Goal: Task Accomplishment & Management: Complete application form

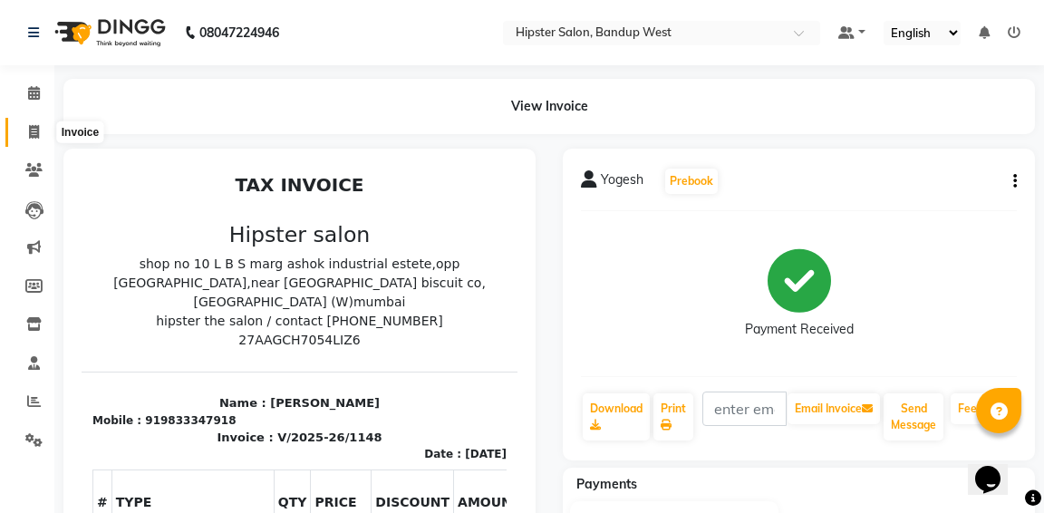
click at [31, 130] on icon at bounding box center [34, 132] width 10 height 14
select select "service"
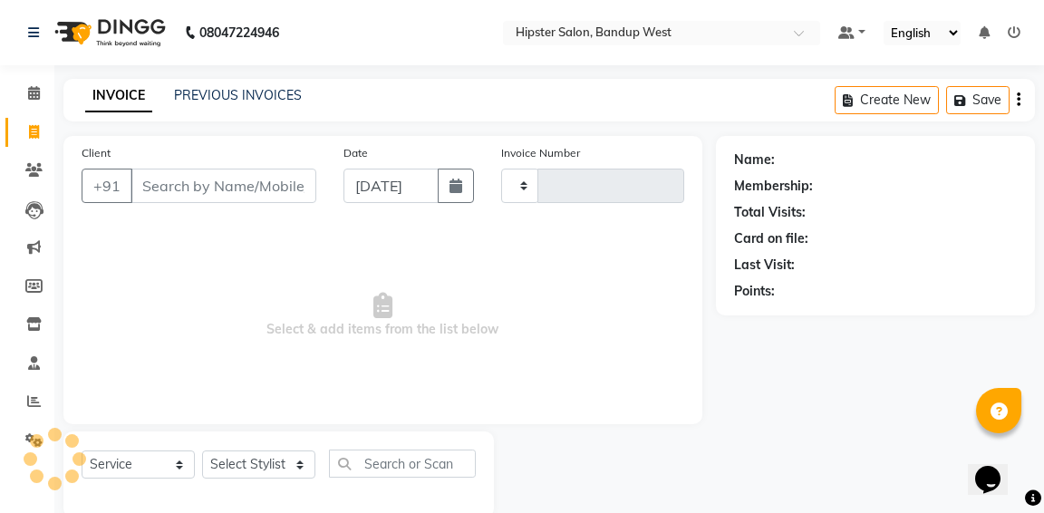
scroll to position [33, 0]
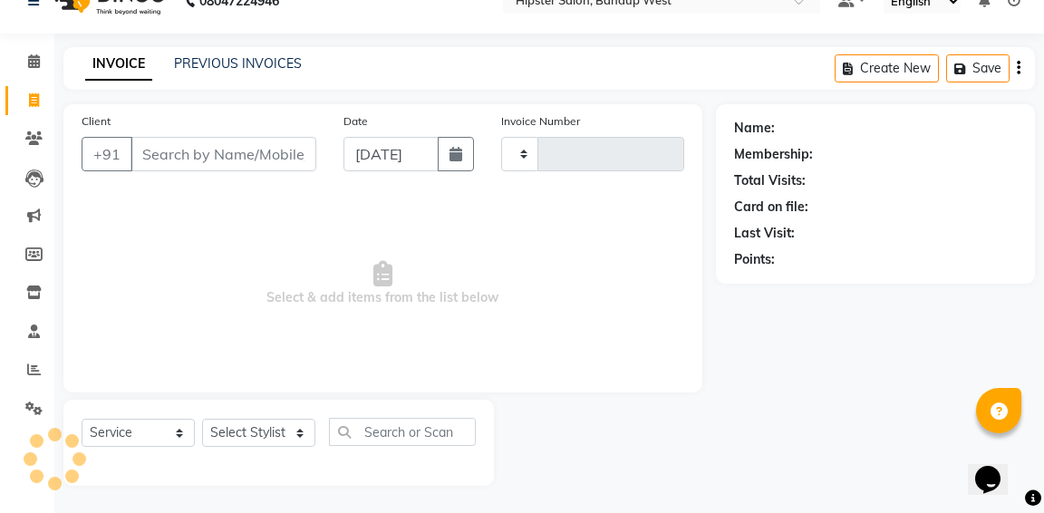
click at [164, 159] on input "Client" at bounding box center [223, 154] width 186 height 34
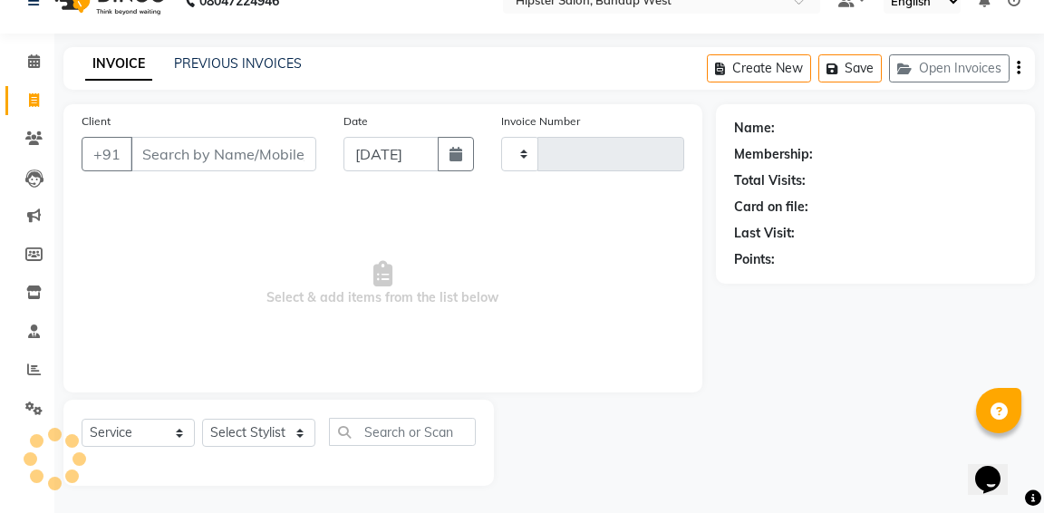
type input "1152"
select select "6746"
click at [159, 160] on input "Client" at bounding box center [223, 154] width 186 height 34
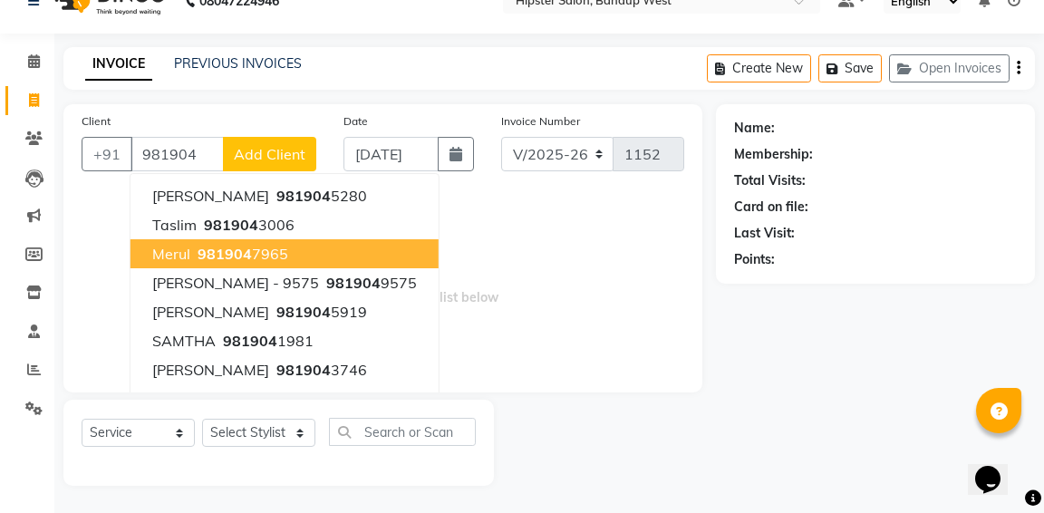
click at [181, 253] on span "merul" at bounding box center [171, 254] width 38 height 18
type input "9819047965"
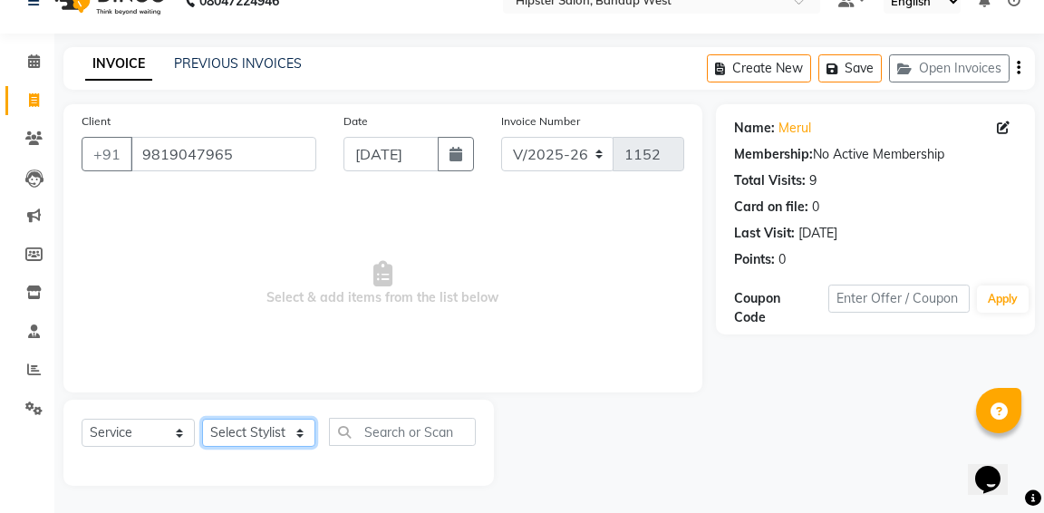
click at [265, 435] on select "Select Stylist [PERSON_NAME] anup [PERSON_NAME] [PERSON_NAME] [PERSON_NAME] luc…" at bounding box center [258, 433] width 113 height 28
select select "52835"
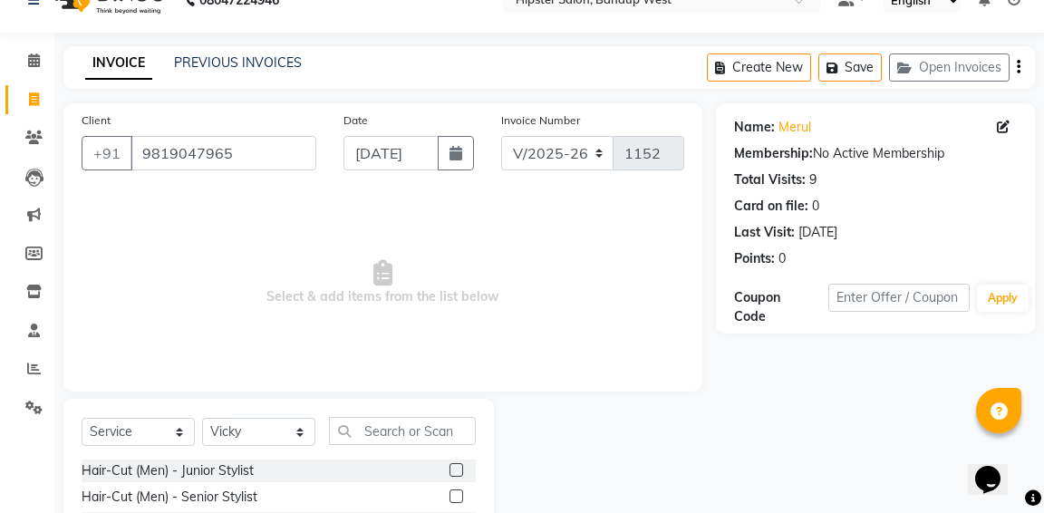
click at [455, 497] on label at bounding box center [456, 496] width 14 height 14
click at [455, 497] on input "checkbox" at bounding box center [455, 497] width 12 height 12
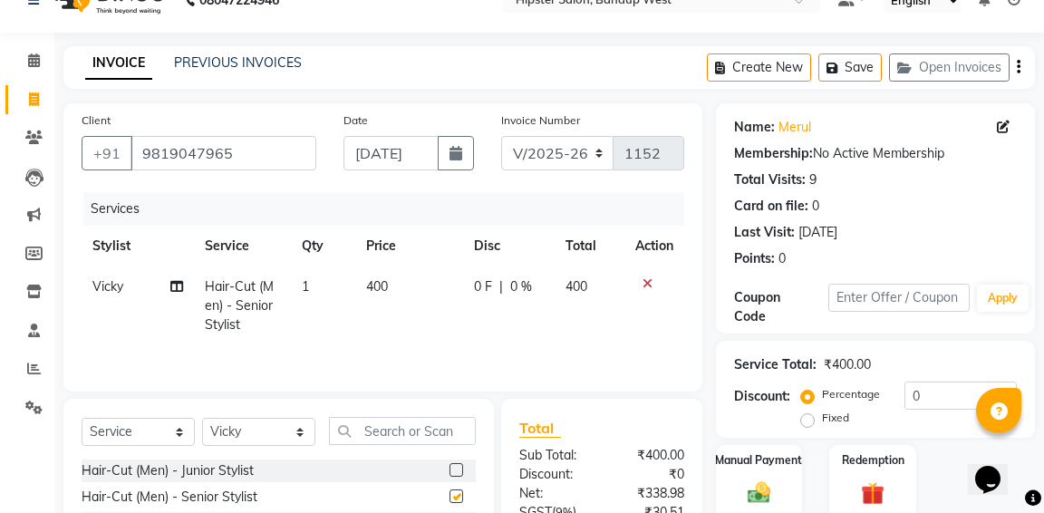
checkbox input "false"
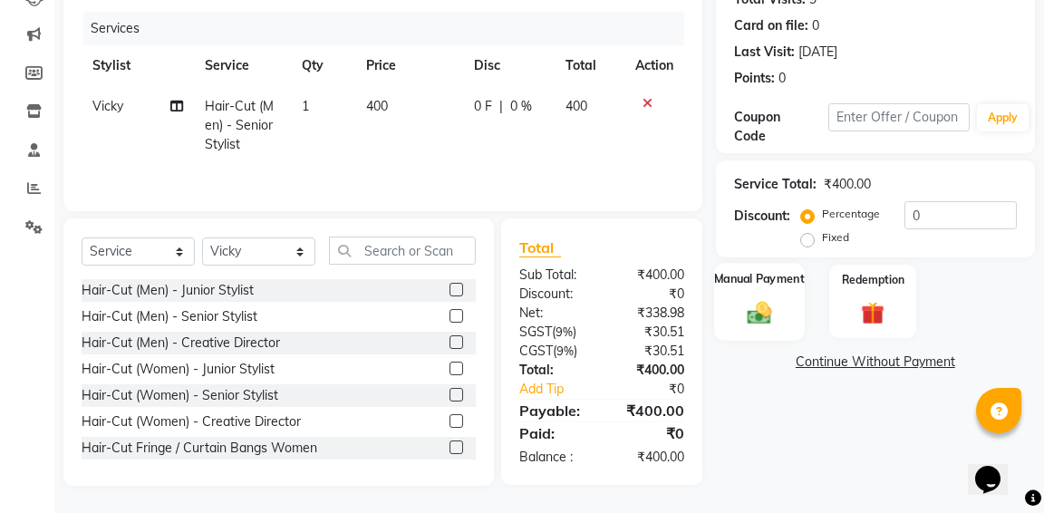
click at [748, 298] on img at bounding box center [758, 312] width 39 height 28
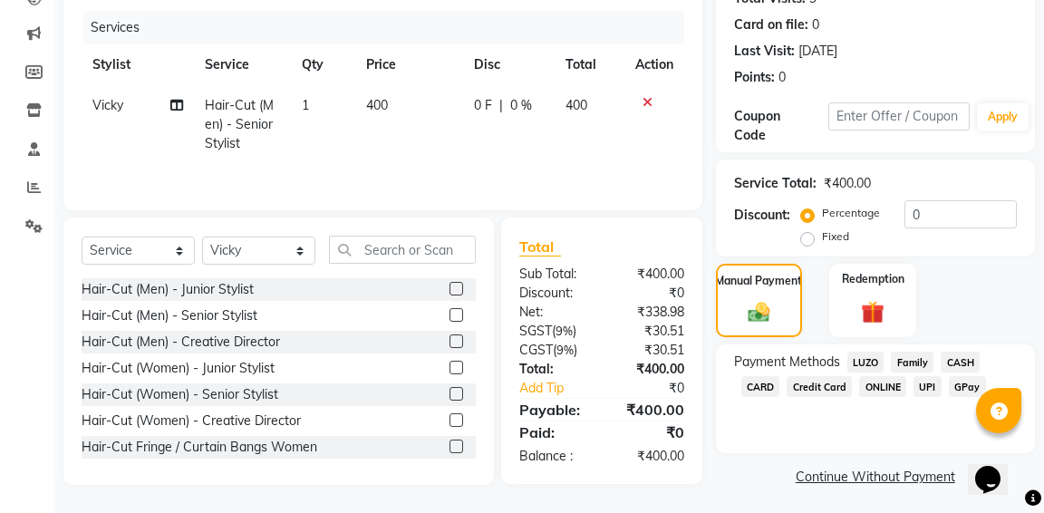
click at [966, 388] on span "GPay" at bounding box center [966, 386] width 37 height 21
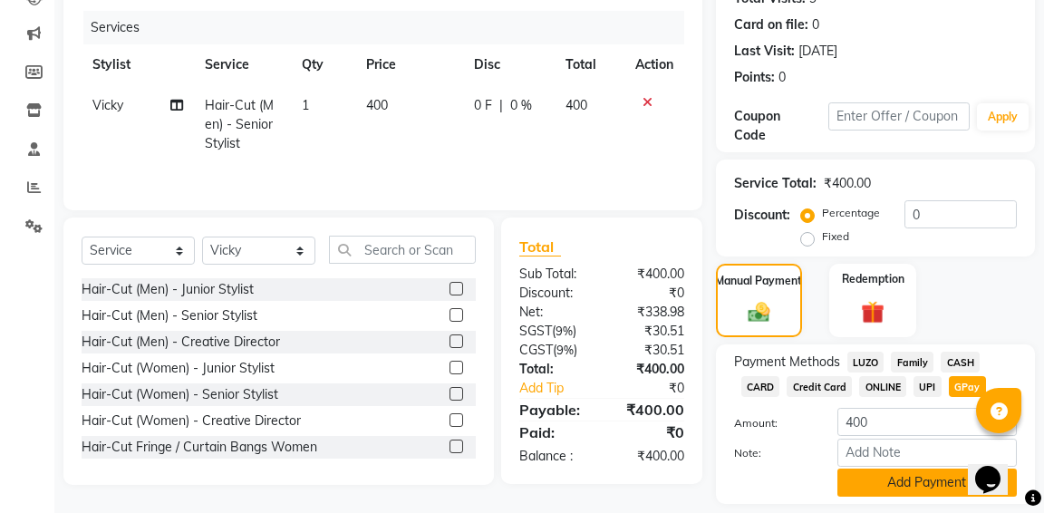
click at [951, 484] on button "Add Payment" at bounding box center [926, 482] width 179 height 28
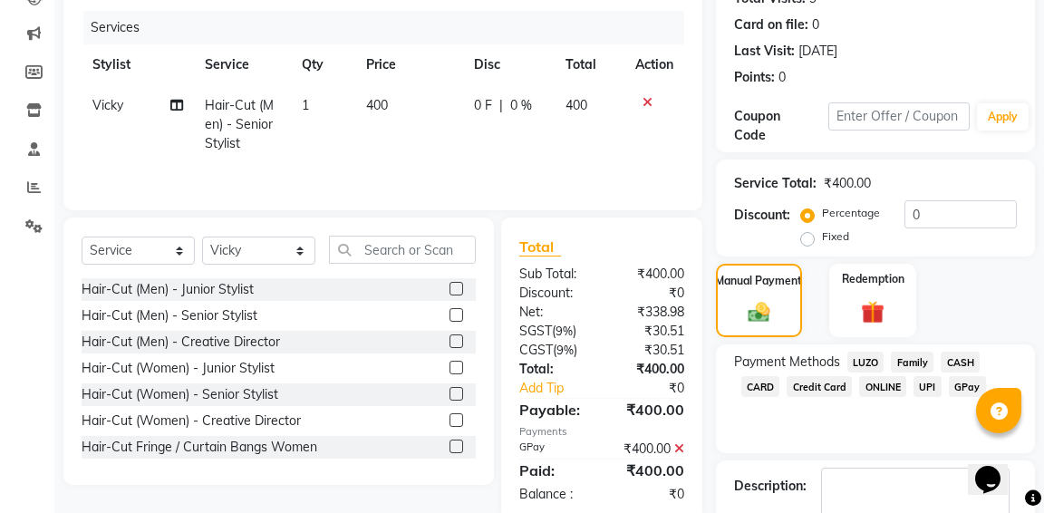
scroll to position [320, 0]
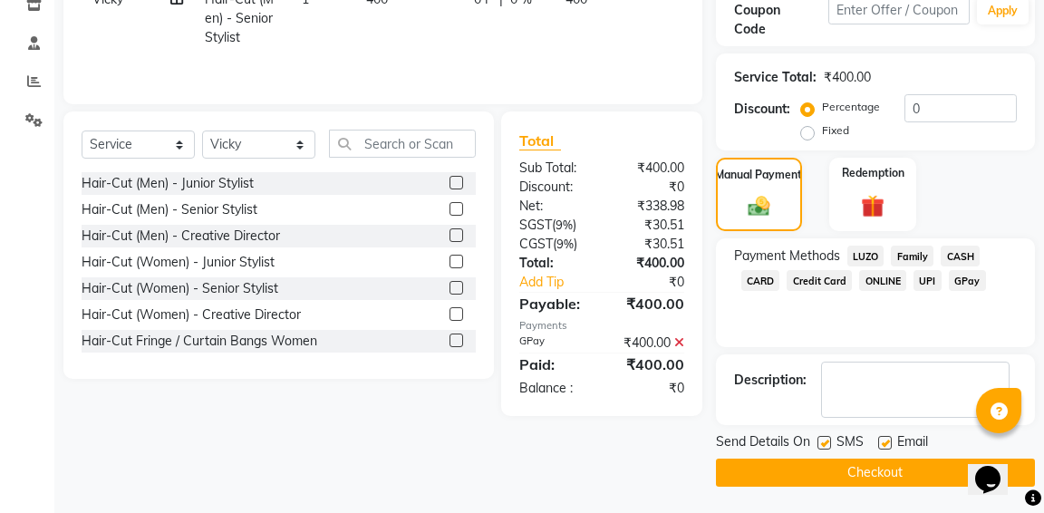
click at [919, 473] on button "Checkout" at bounding box center [875, 472] width 319 height 28
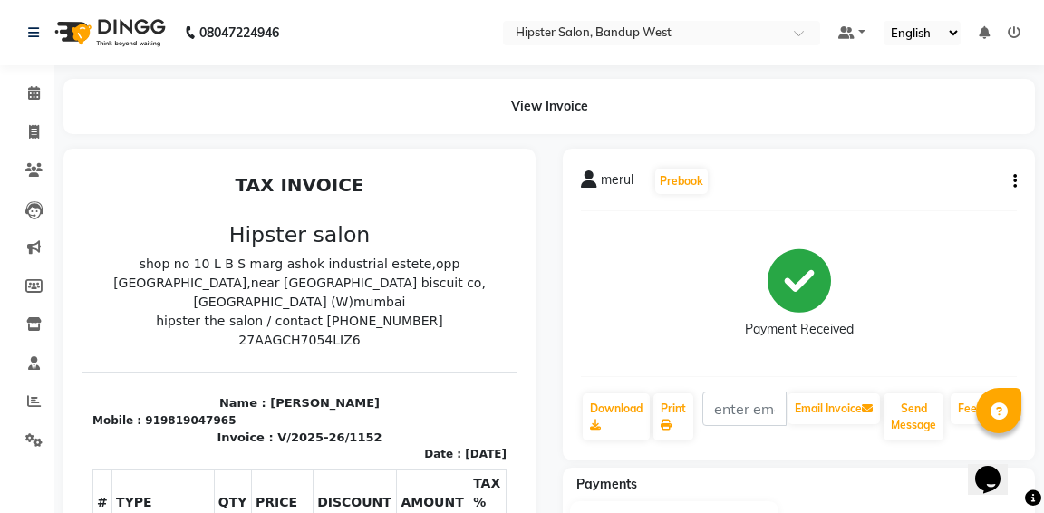
select select "service"
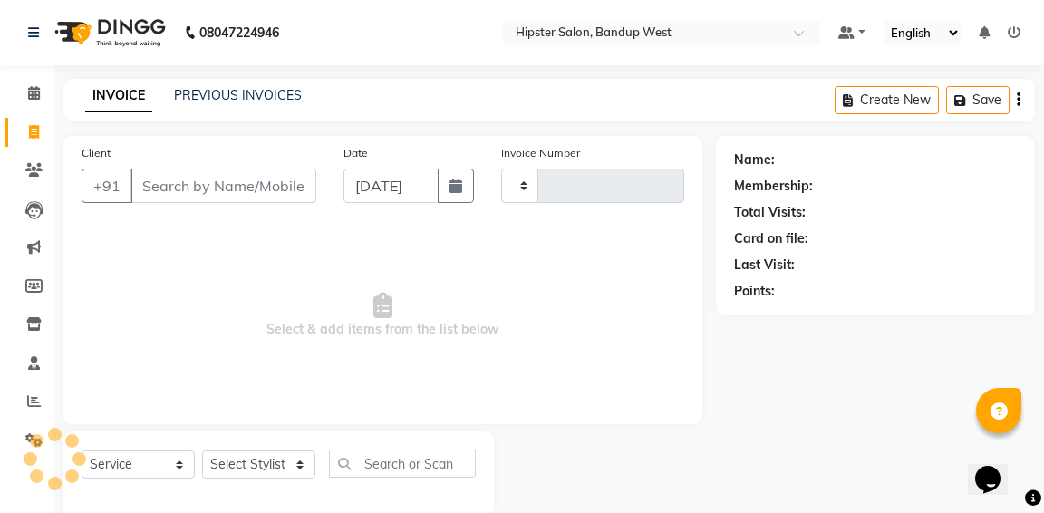
scroll to position [33, 0]
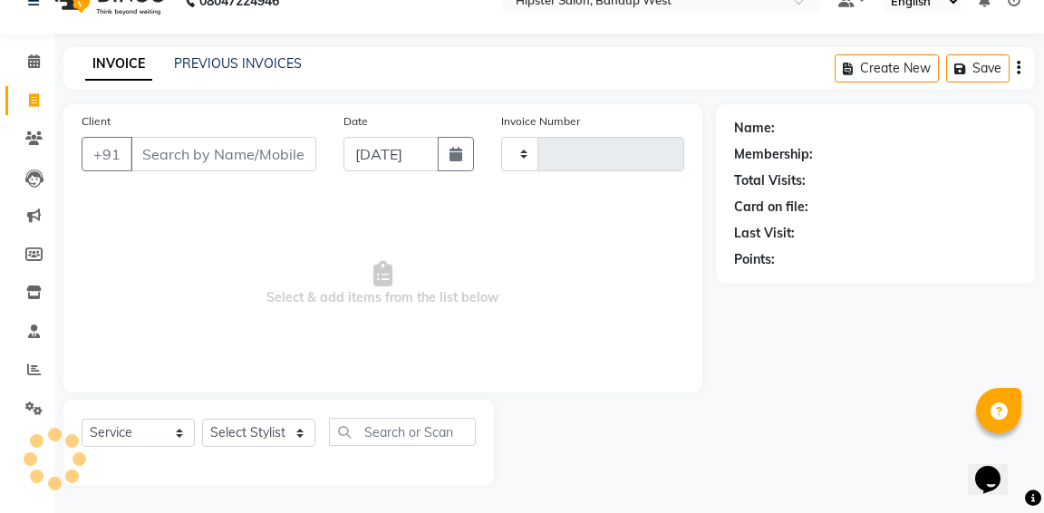
type input "1153"
select select "6746"
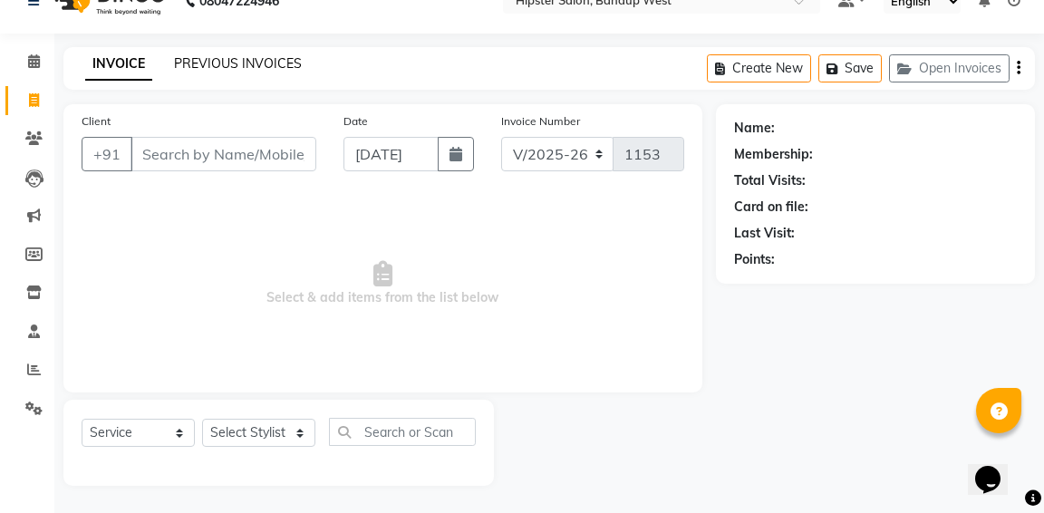
scroll to position [0, 0]
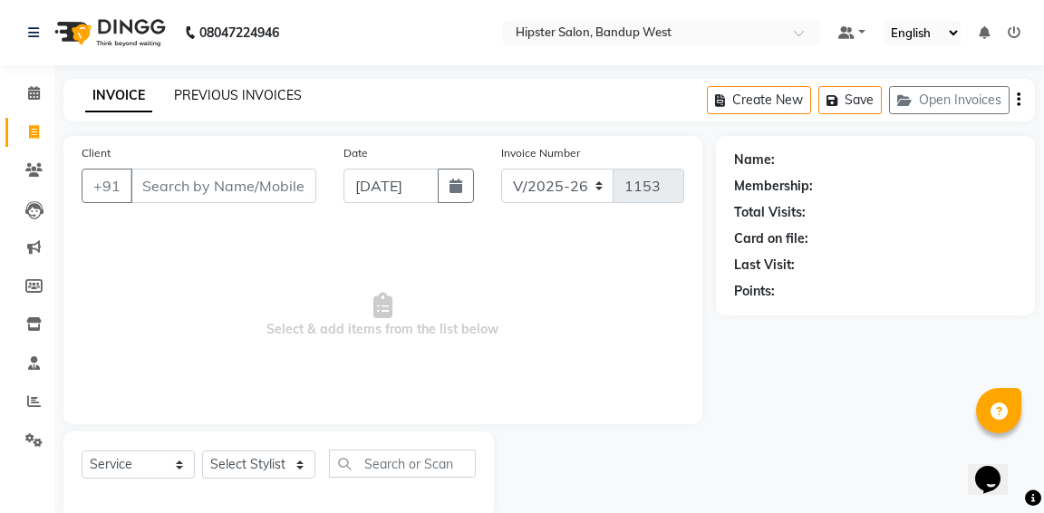
click at [261, 94] on link "PREVIOUS INVOICES" at bounding box center [238, 95] width 128 height 16
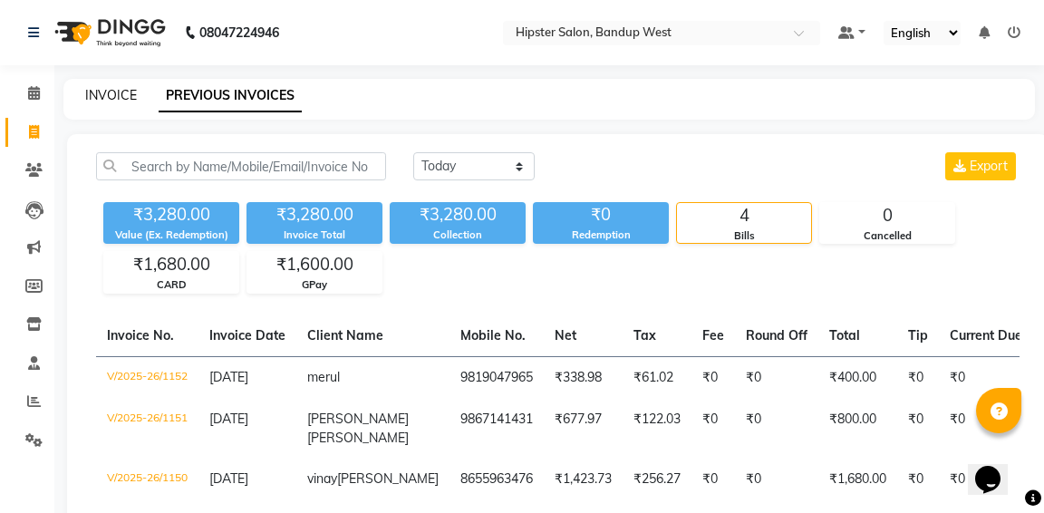
click at [120, 90] on link "INVOICE" at bounding box center [111, 95] width 52 height 16
select select "6746"
select select "service"
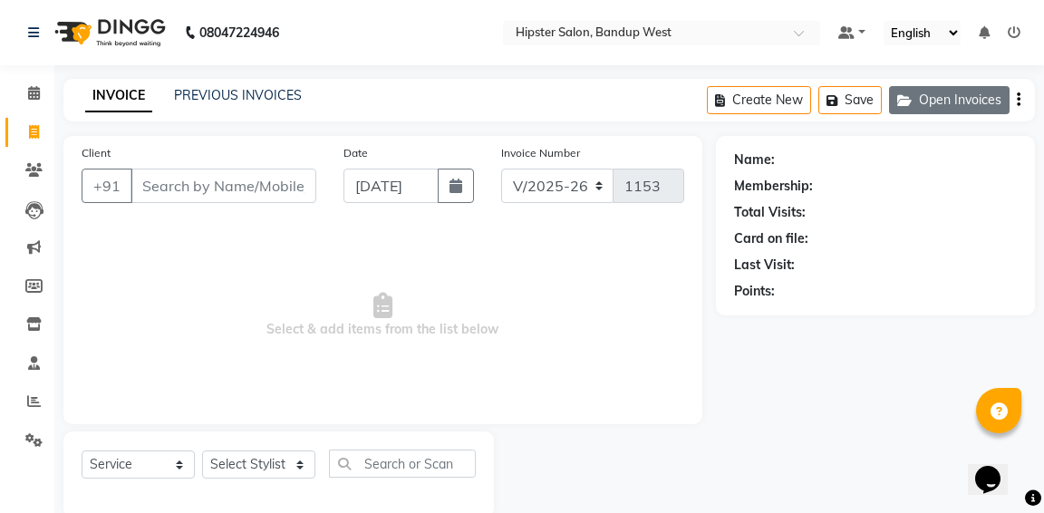
click at [929, 103] on button "Open Invoices" at bounding box center [949, 100] width 120 height 28
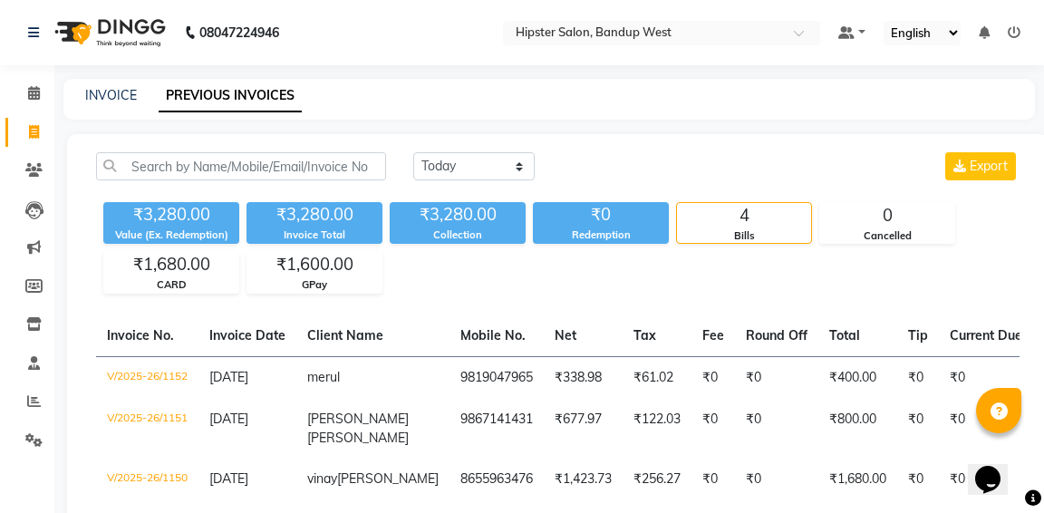
select select "service"
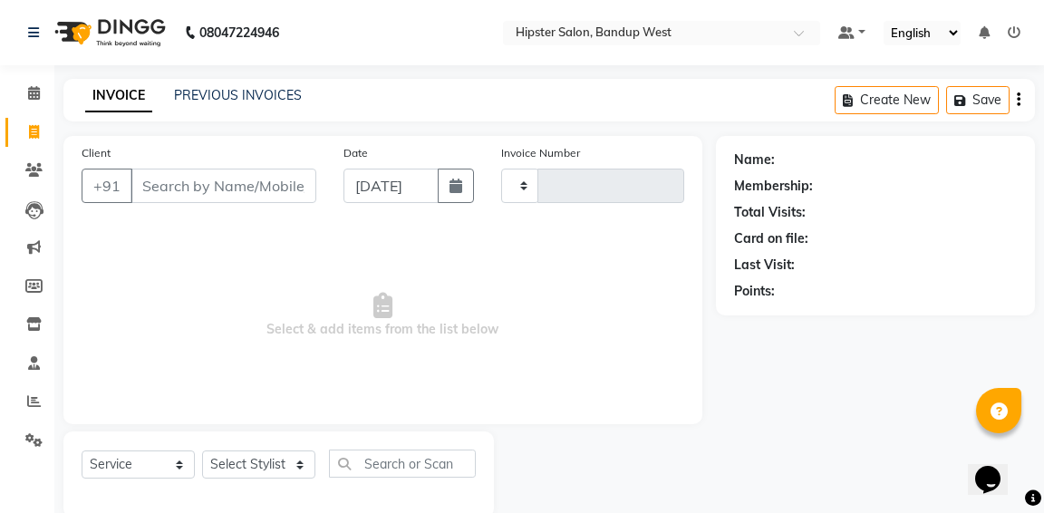
type input "1153"
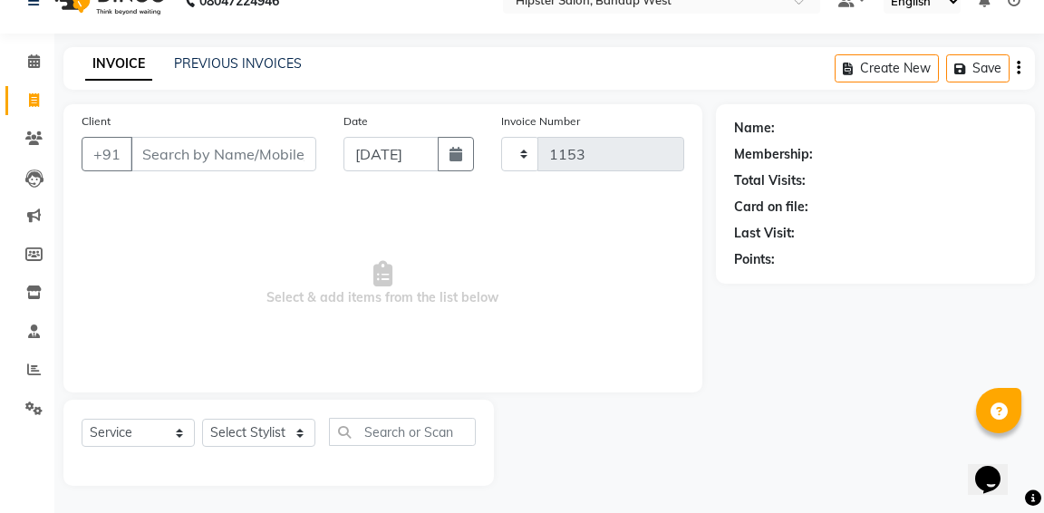
select select "6746"
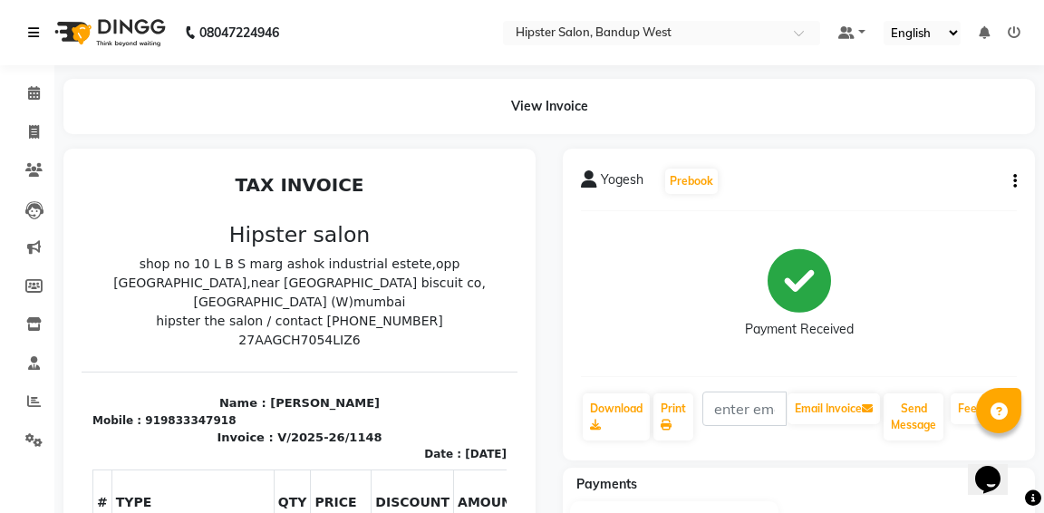
click at [33, 32] on icon at bounding box center [33, 32] width 11 height 13
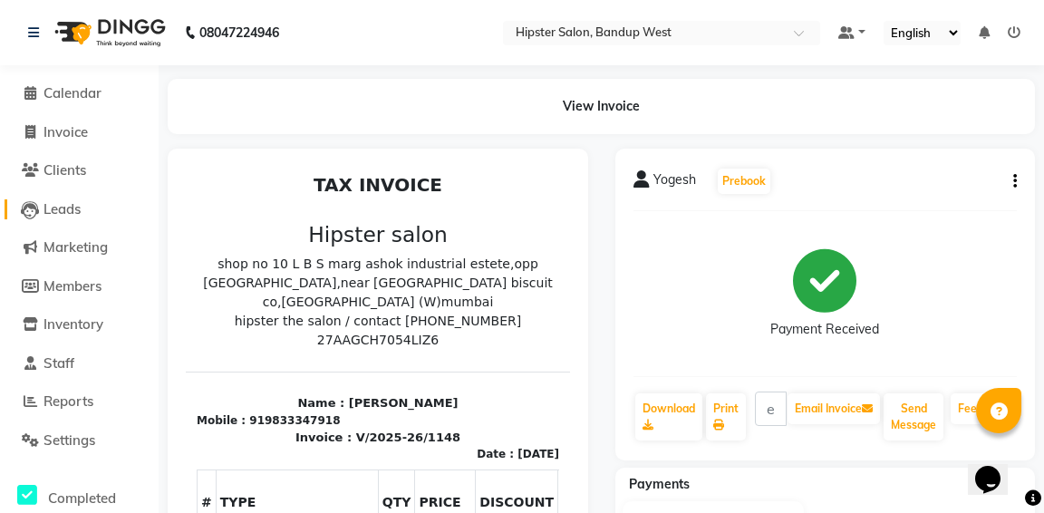
click at [57, 211] on span "Leads" at bounding box center [61, 208] width 37 height 17
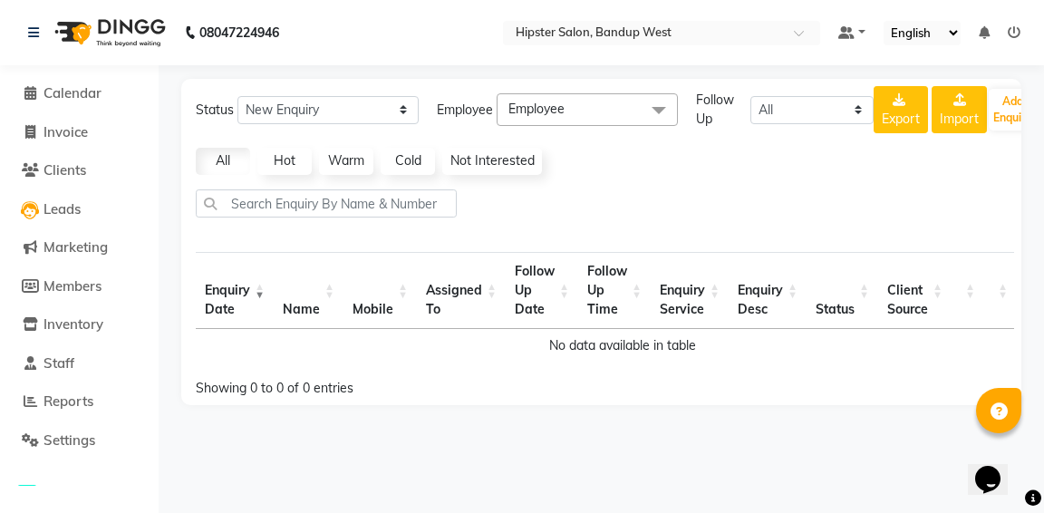
click at [367, 20] on nav "08047224946 Select Location × Hipster Salon, Bandup West Default Panel My Panel…" at bounding box center [522, 32] width 1044 height 65
click at [158, 127] on li "Invoice" at bounding box center [79, 132] width 159 height 39
click at [139, 140] on link "Invoice" at bounding box center [79, 132] width 149 height 21
select select "service"
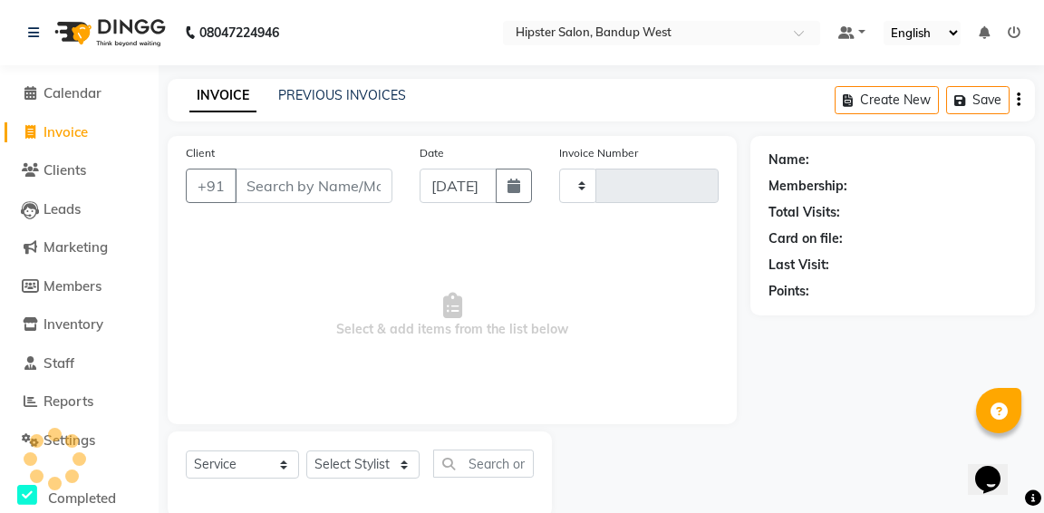
type input "1153"
select select "6746"
